Goal: Task Accomplishment & Management: Use online tool/utility

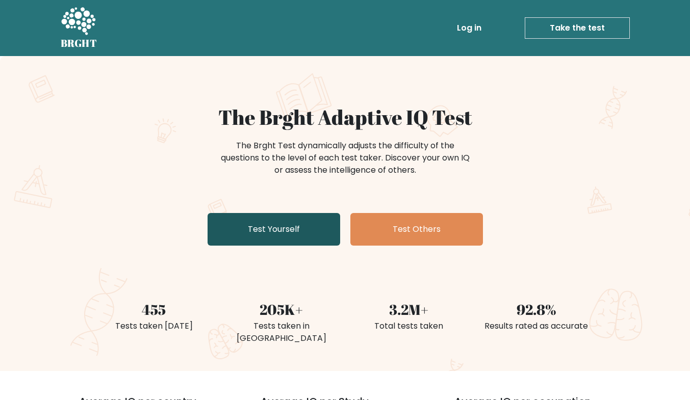
click at [273, 232] on link "Test Yourself" at bounding box center [274, 229] width 133 height 33
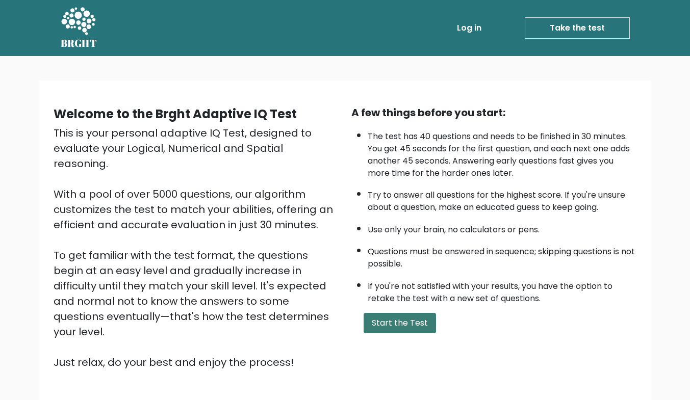
click at [385, 330] on button "Start the Test" at bounding box center [400, 323] width 72 height 20
